Goal: Task Accomplishment & Management: Manage account settings

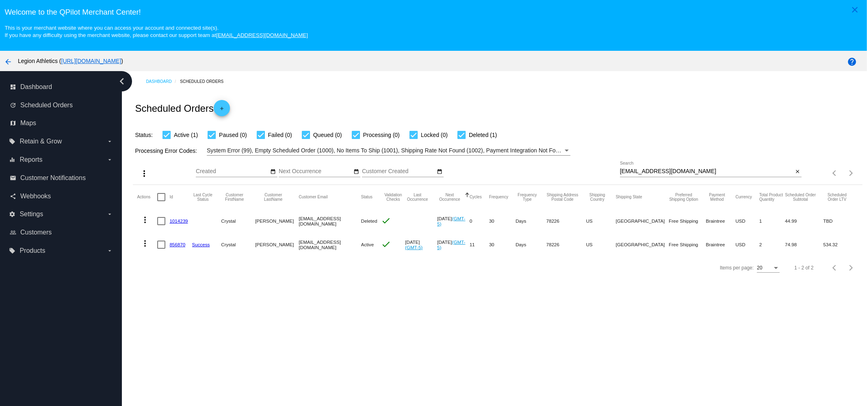
click at [737, 170] on input "[EMAIL_ADDRESS][DOMAIN_NAME]" at bounding box center [706, 171] width 173 height 6
paste input "[EMAIL_ADDRESS]"
type input "[EMAIL_ADDRESS][DOMAIN_NAME]"
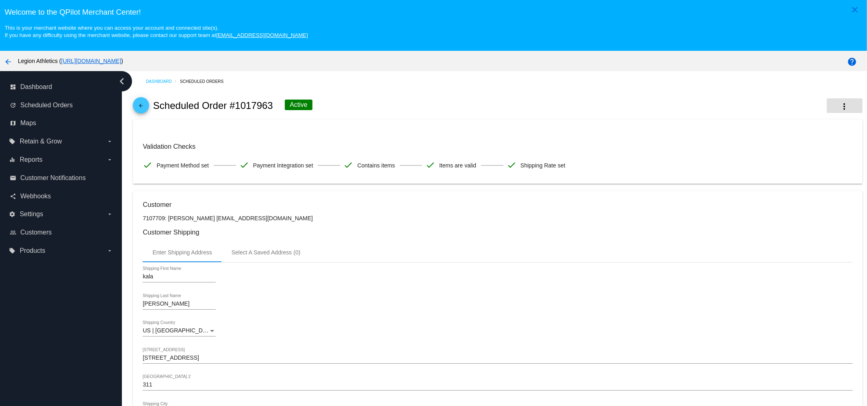
click at [840, 106] on mat-icon "more_vert" at bounding box center [845, 107] width 10 height 10
click at [770, 171] on span "Delete" at bounding box center [765, 170] width 16 height 6
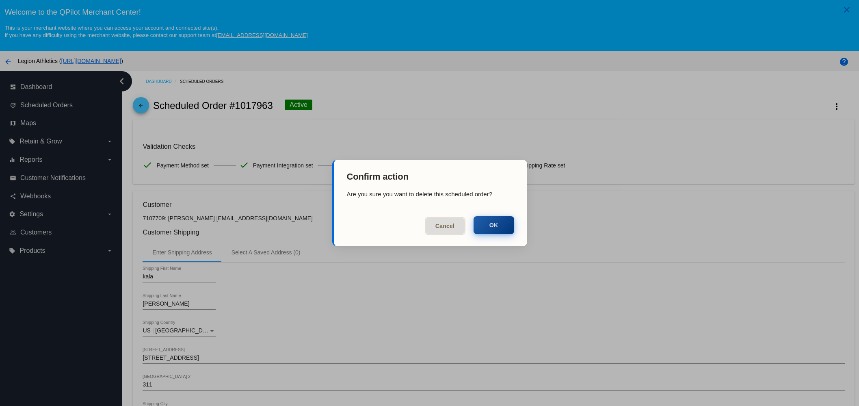
click at [503, 223] on button "OK" at bounding box center [494, 225] width 41 height 18
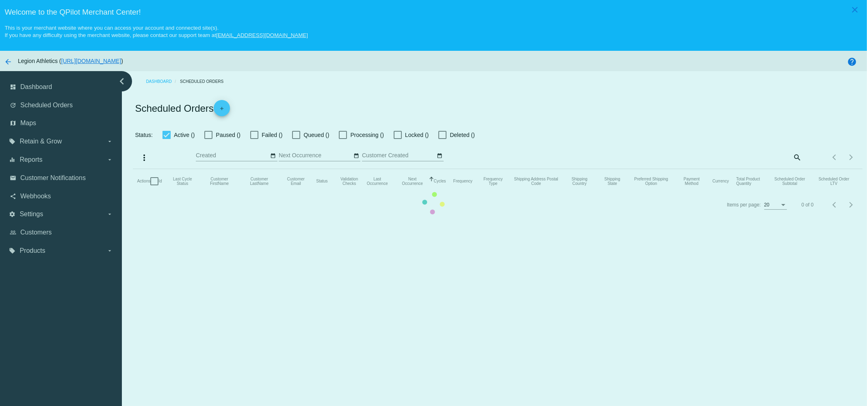
checkbox input "true"
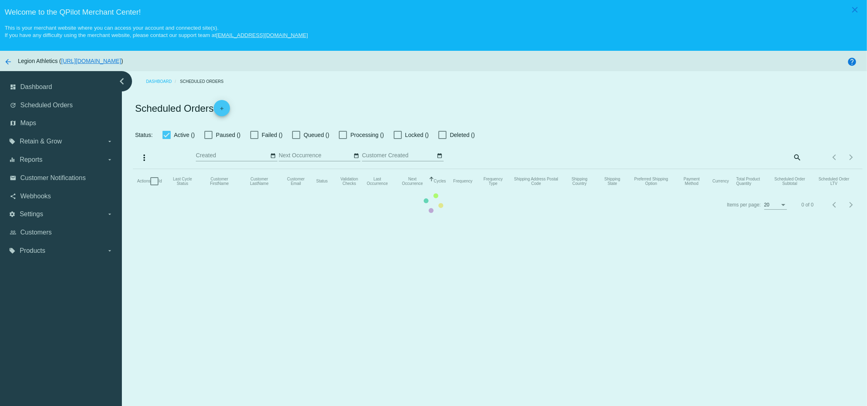
checkbox input "true"
